Goal: Complete application form

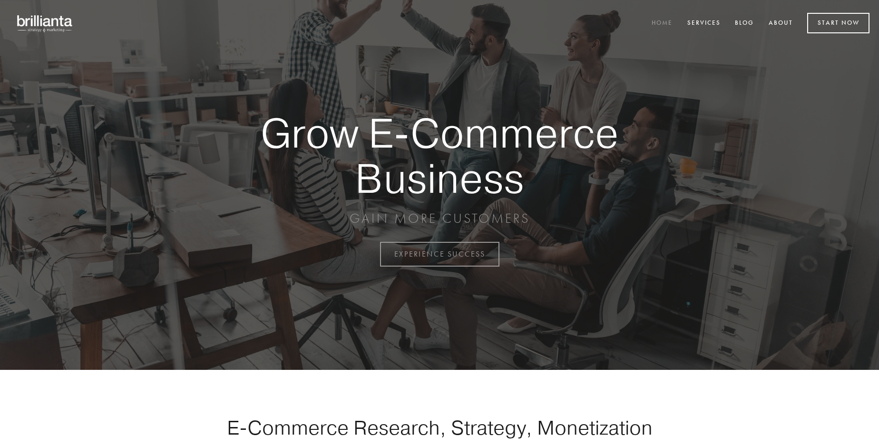
scroll to position [2494, 0]
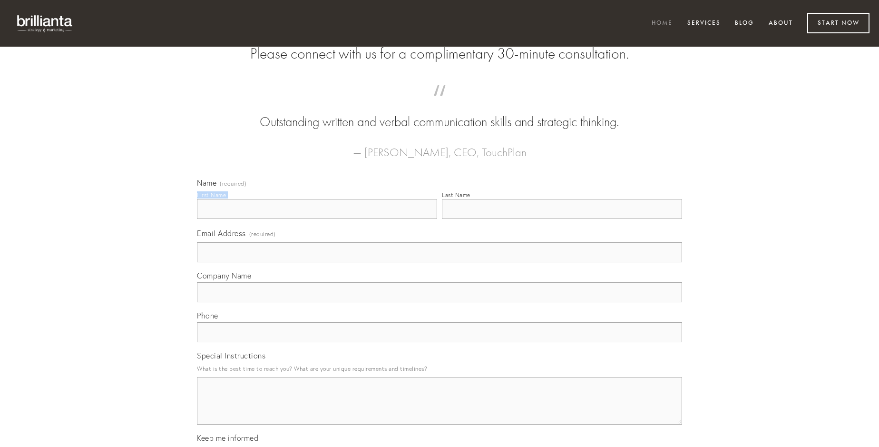
type input "[PERSON_NAME]"
click at [562, 219] on input "Last Name" at bounding box center [562, 209] width 240 height 20
type input "[PERSON_NAME]"
click at [440, 262] on input "Email Address (required)" at bounding box center [439, 252] width 485 height 20
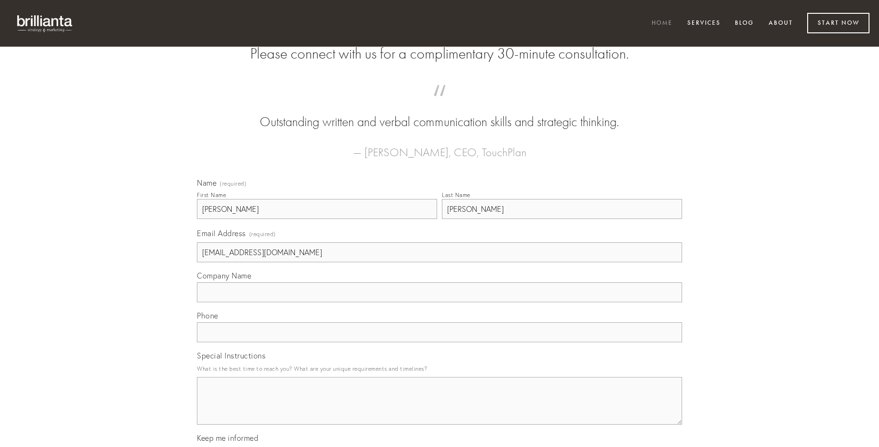
type input "[EMAIL_ADDRESS][DOMAIN_NAME]"
click at [440, 302] on input "Company Name" at bounding box center [439, 292] width 485 height 20
type input "delectatio"
click at [440, 342] on input "text" at bounding box center [439, 332] width 485 height 20
click at [440, 409] on textarea "Special Instructions" at bounding box center [439, 401] width 485 height 48
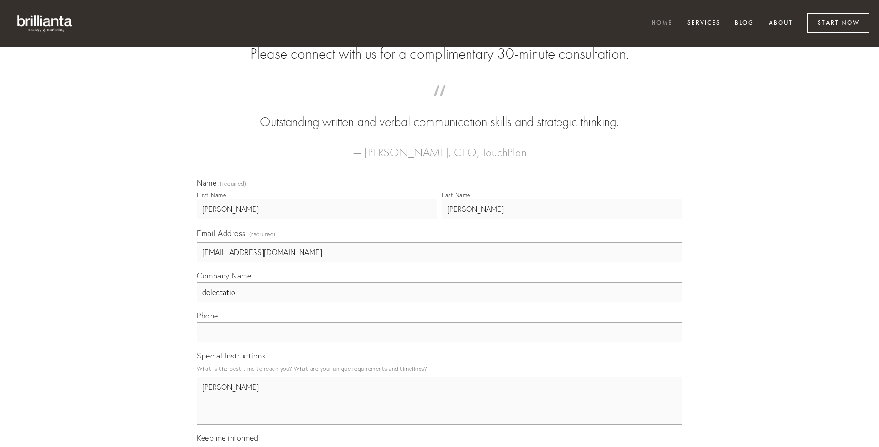
type textarea "[PERSON_NAME]"
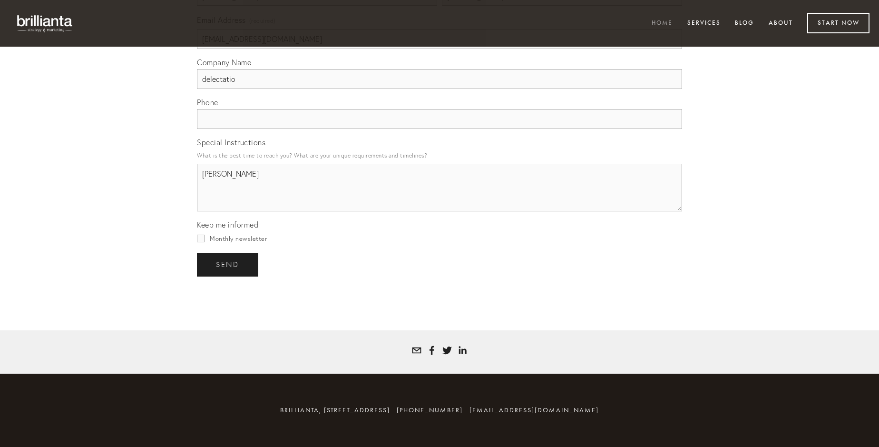
click at [228, 264] on span "send" at bounding box center [227, 264] width 23 height 9
